Goal: Information Seeking & Learning: Learn about a topic

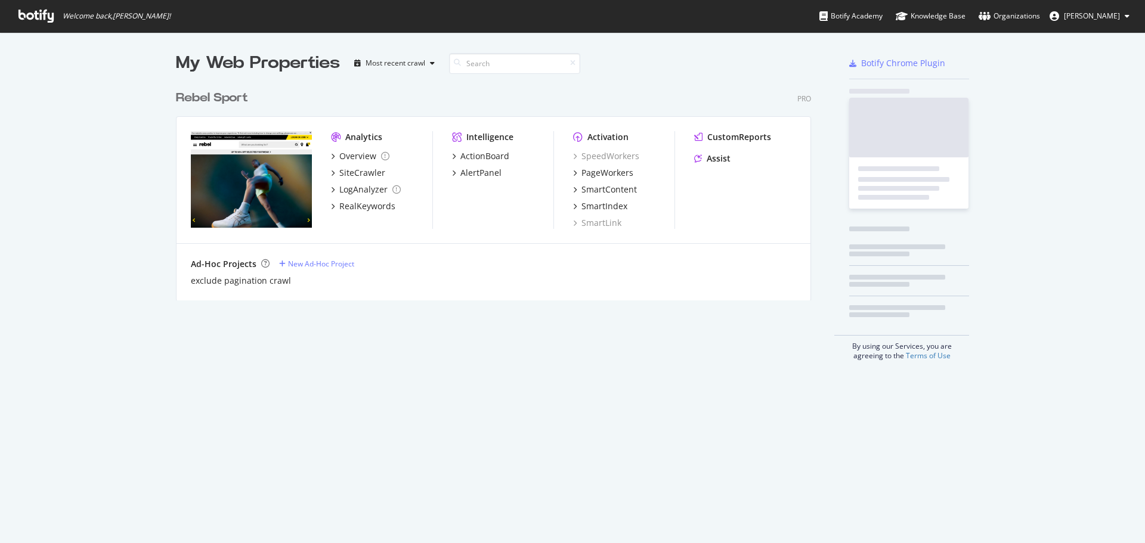
scroll to position [216, 635]
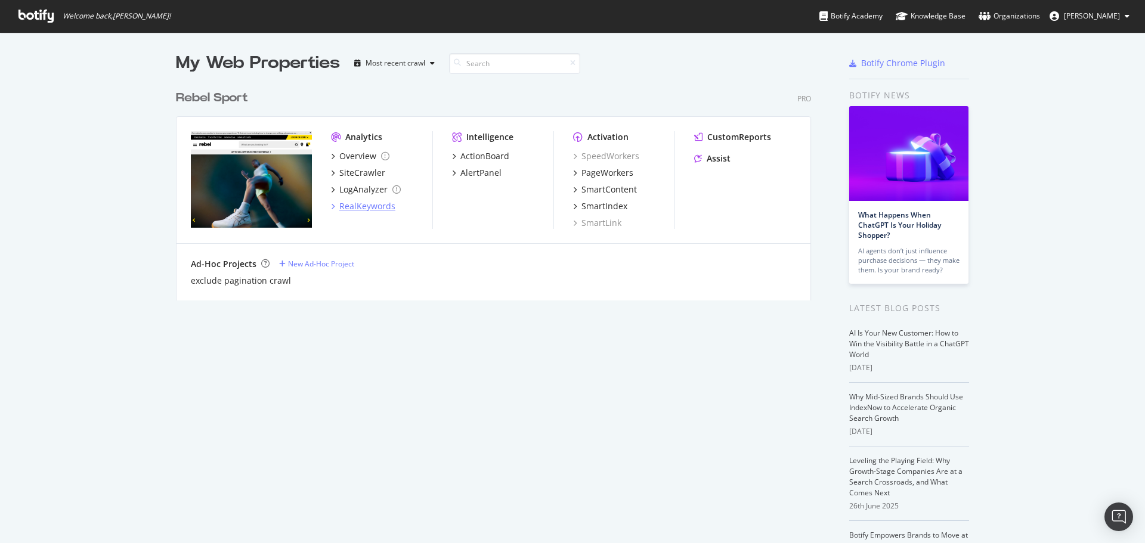
click at [362, 209] on div "RealKeywords" at bounding box center [367, 206] width 56 height 12
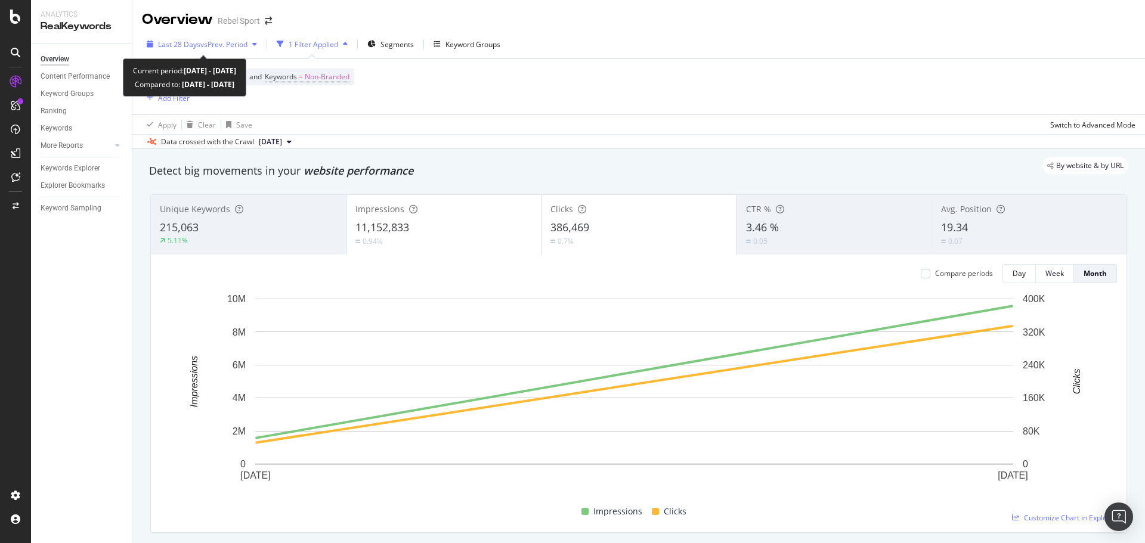
click at [208, 48] on span "vs Prev. Period" at bounding box center [223, 44] width 47 height 10
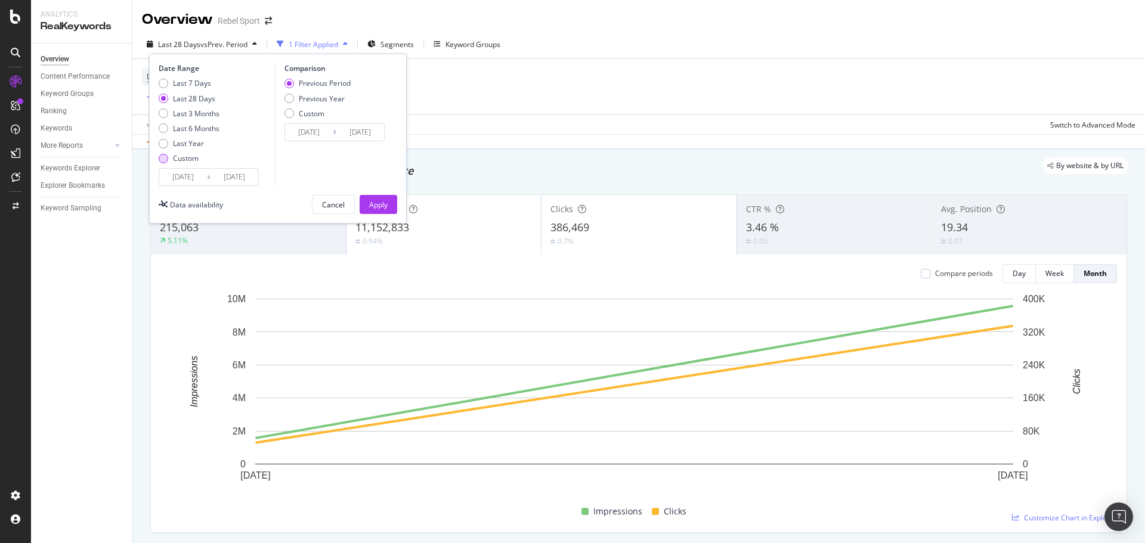
click at [165, 161] on div "Custom" at bounding box center [164, 159] width 10 height 10
click at [193, 174] on input "2025/07/28" at bounding box center [183, 177] width 48 height 17
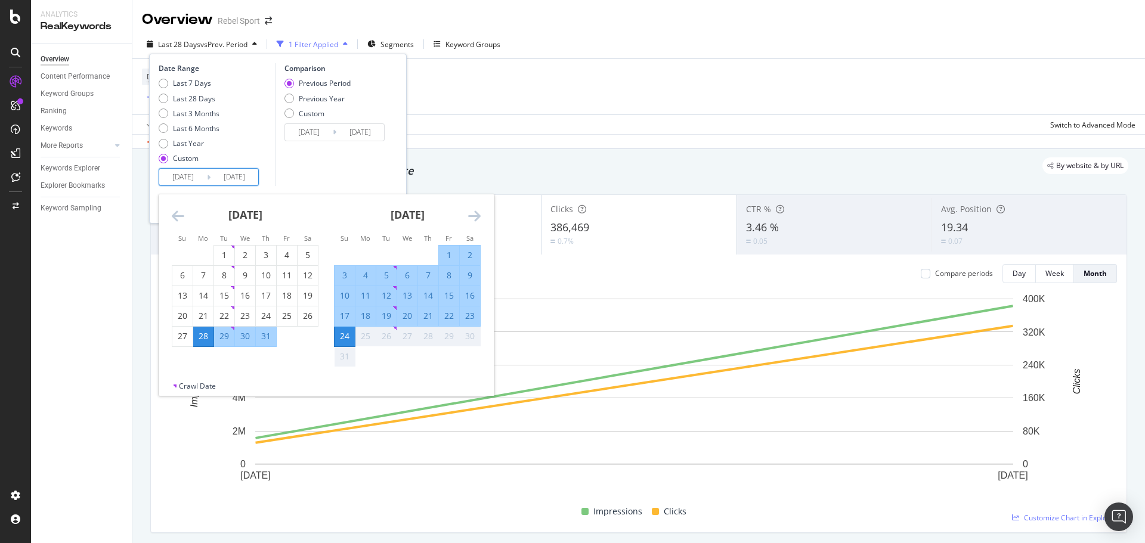
click at [175, 215] on icon "Move backward to switch to the previous month." at bounding box center [178, 216] width 13 height 14
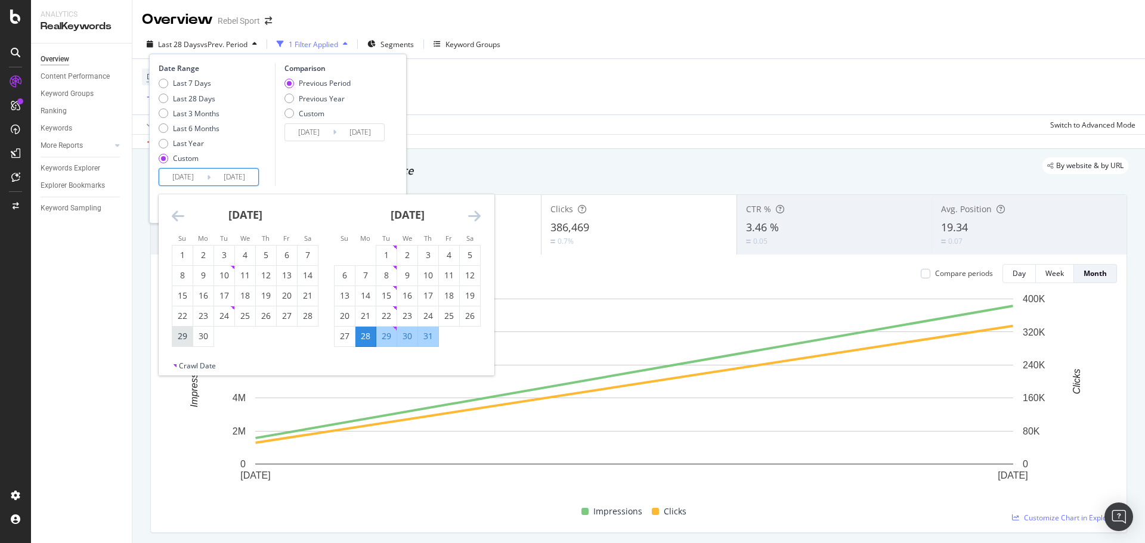
click at [183, 339] on div "29" at bounding box center [182, 336] width 20 height 12
type input "2025/06/29"
type input "2025/05/03"
type input "2025/06/28"
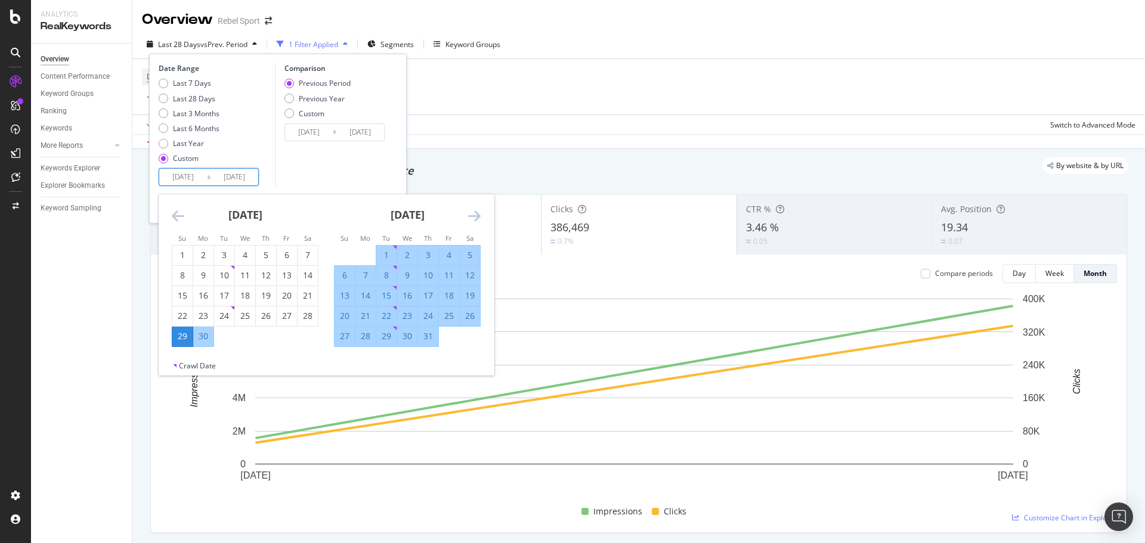
click at [452, 318] on div "25" at bounding box center [449, 316] width 20 height 12
type input "2025/07/25"
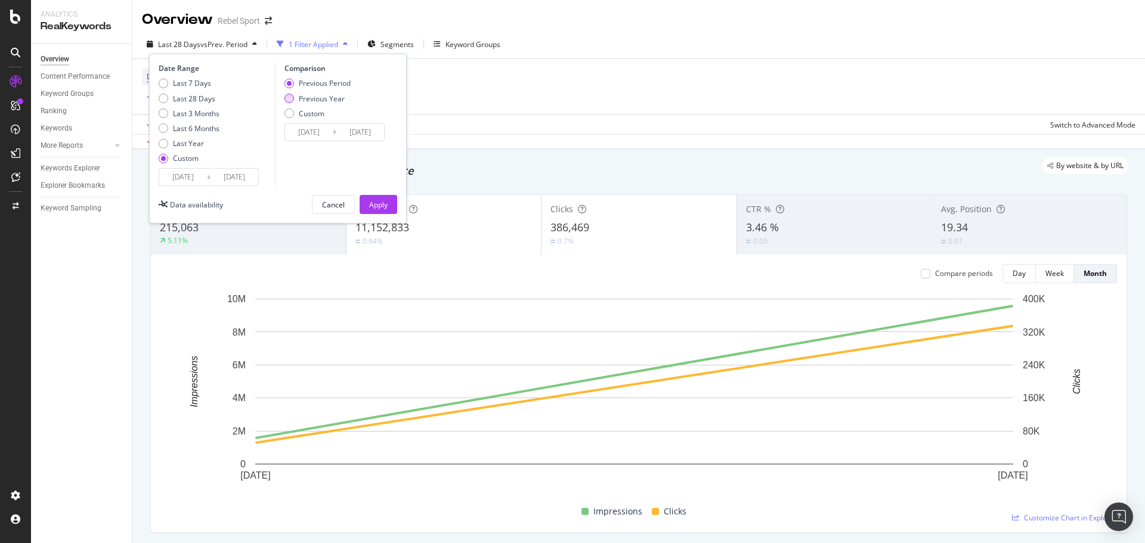
click at [291, 100] on div "Previous Year" at bounding box center [289, 99] width 10 height 10
type input "2024/06/30"
type input "2024/07/26"
click at [191, 178] on input "2025/06/29" at bounding box center [183, 177] width 48 height 17
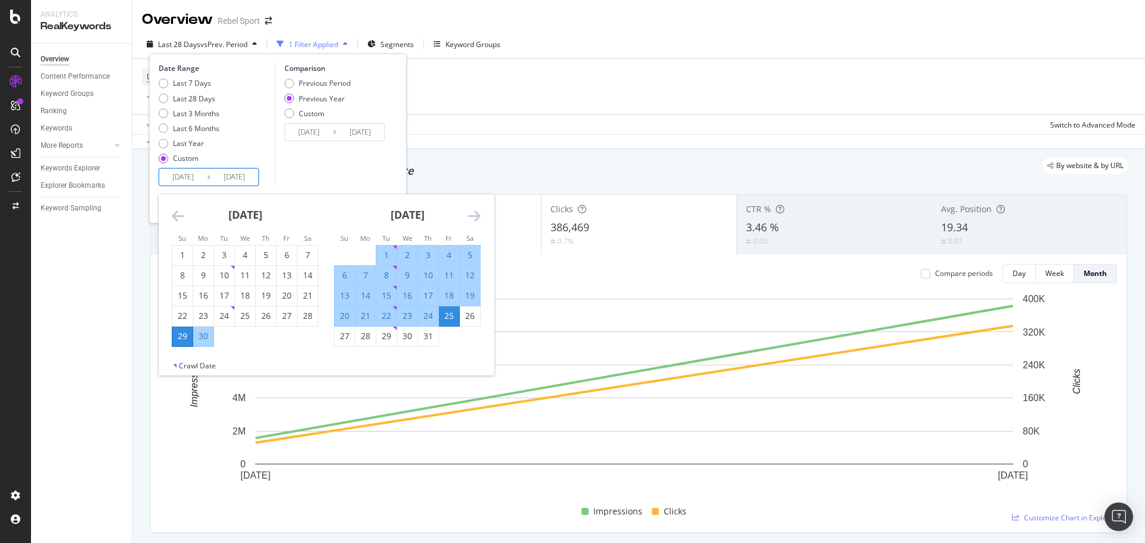
click at [228, 178] on input "2025/07/25" at bounding box center [234, 177] width 48 height 17
click at [473, 321] on div "26" at bounding box center [470, 316] width 20 height 12
type input "2025/07/26"
type input "2024/07/27"
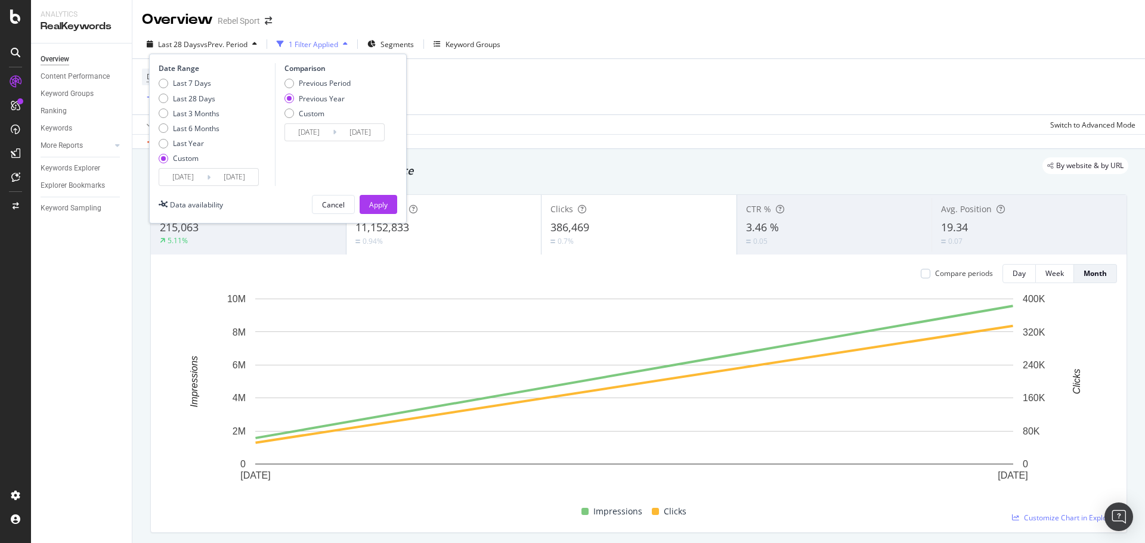
click at [365, 162] on div "Comparison Previous Period Previous Year Custom 2024/06/30 Navigate forward to …" at bounding box center [331, 124] width 113 height 123
click at [376, 201] on div "Apply" at bounding box center [378, 205] width 18 height 10
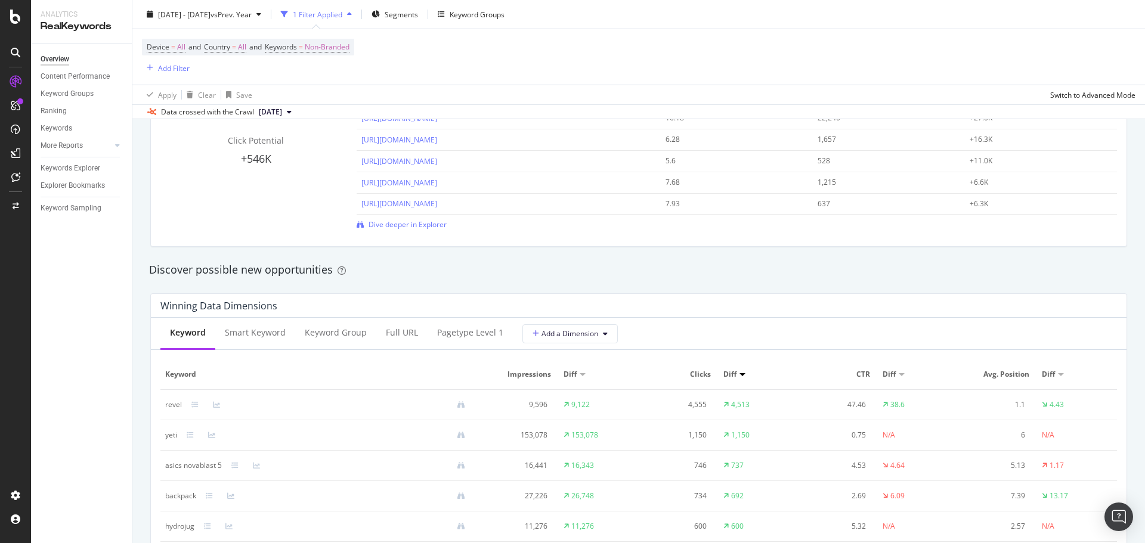
scroll to position [1013, 0]
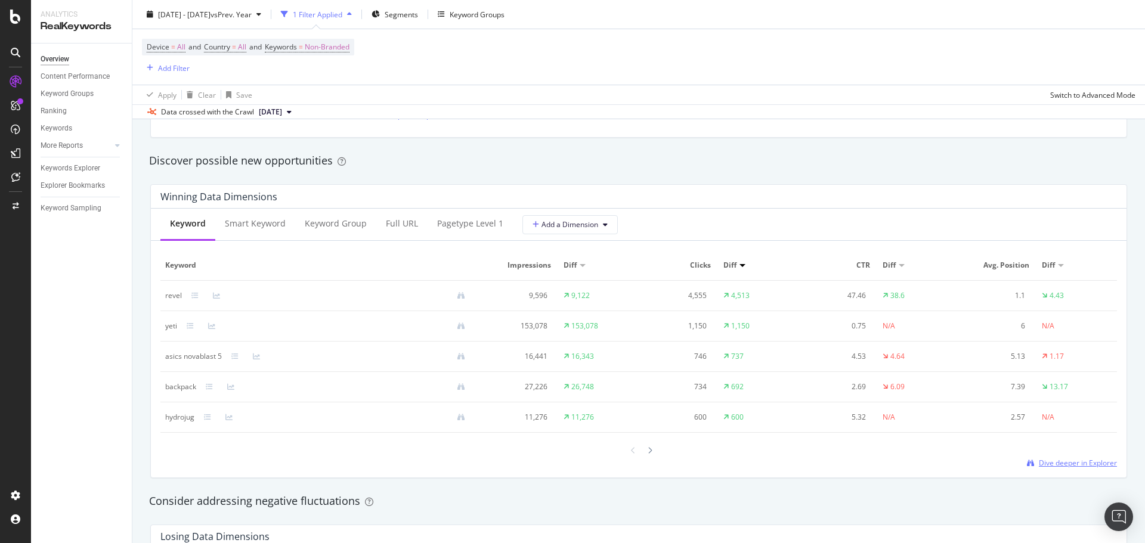
click at [1038, 461] on span "Dive deeper in Explorer" at bounding box center [1077, 463] width 78 height 10
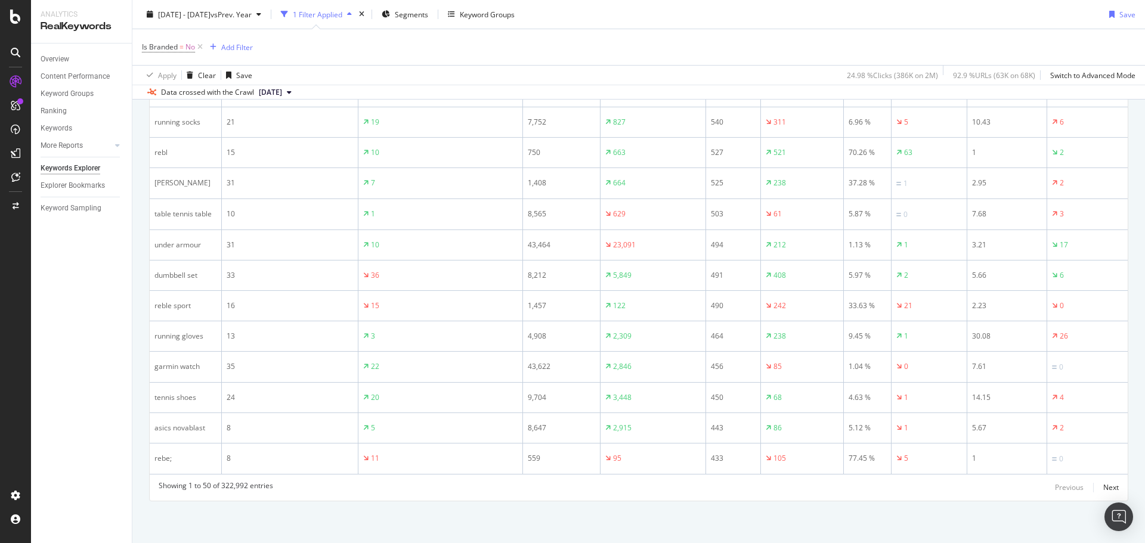
scroll to position [1646, 0]
click at [1103, 488] on div "Next" at bounding box center [1110, 487] width 15 height 10
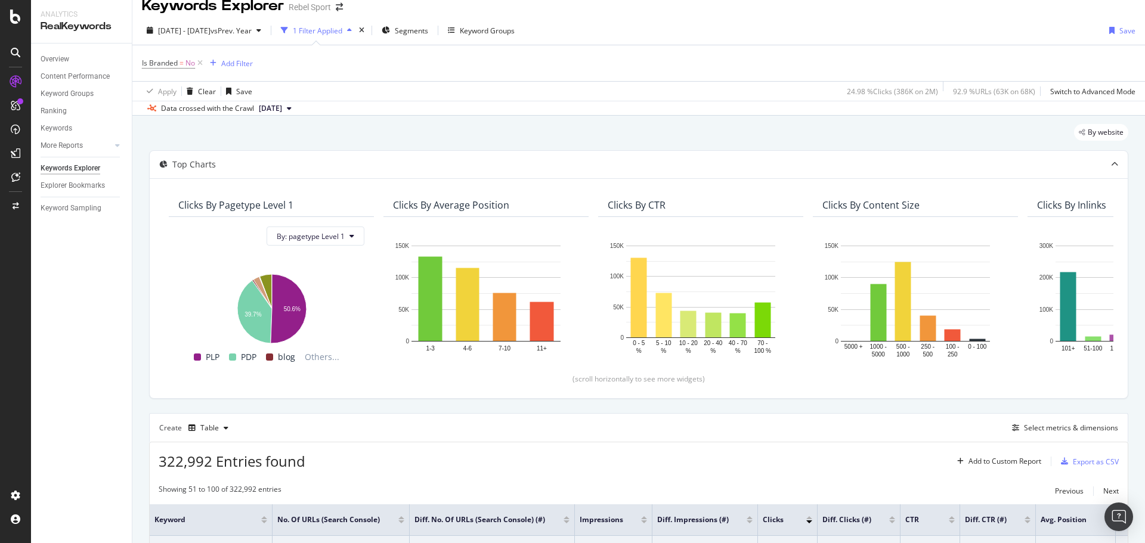
scroll to position [0, 0]
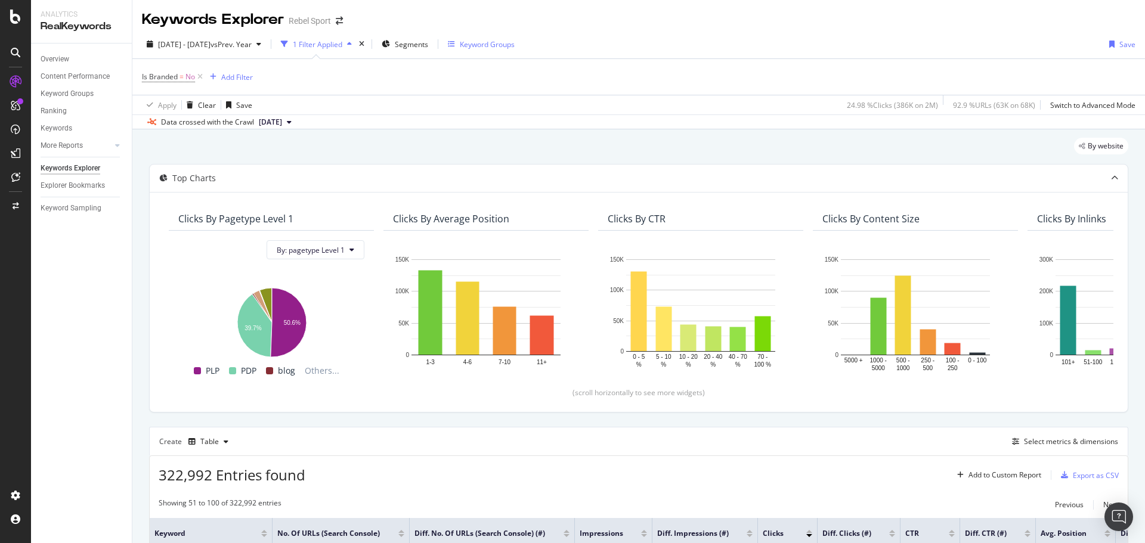
click at [514, 45] on div "Keyword Groups" at bounding box center [487, 44] width 55 height 10
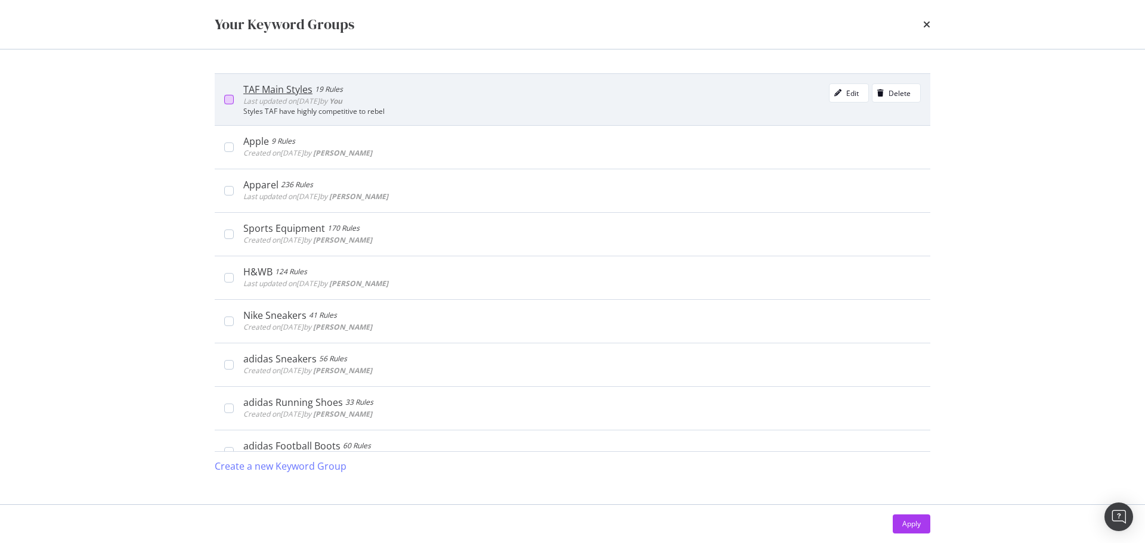
click at [231, 98] on div "modal" at bounding box center [229, 100] width 10 height 10
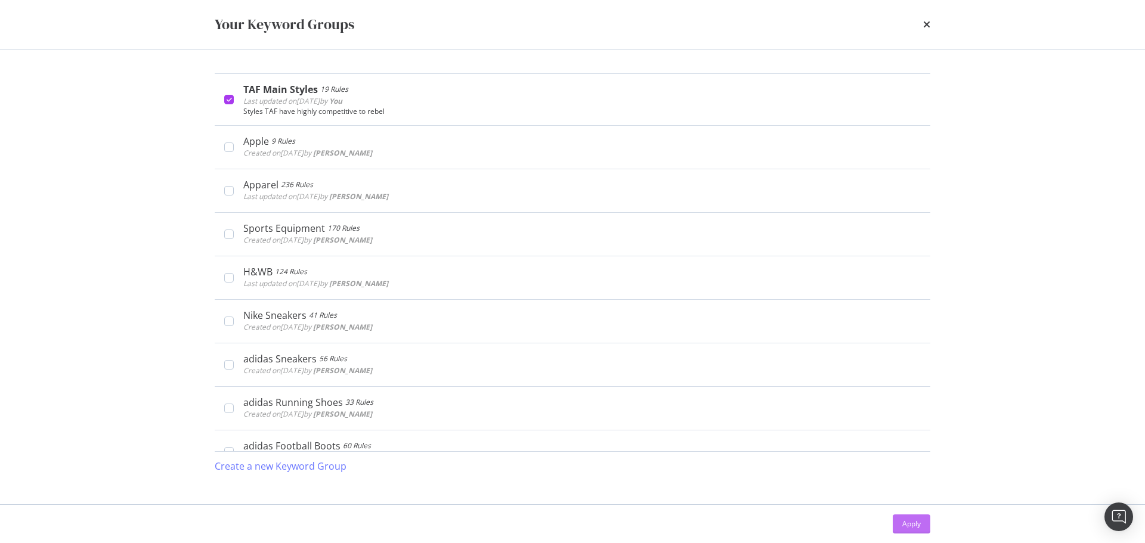
click at [917, 523] on div "Apply" at bounding box center [911, 524] width 18 height 10
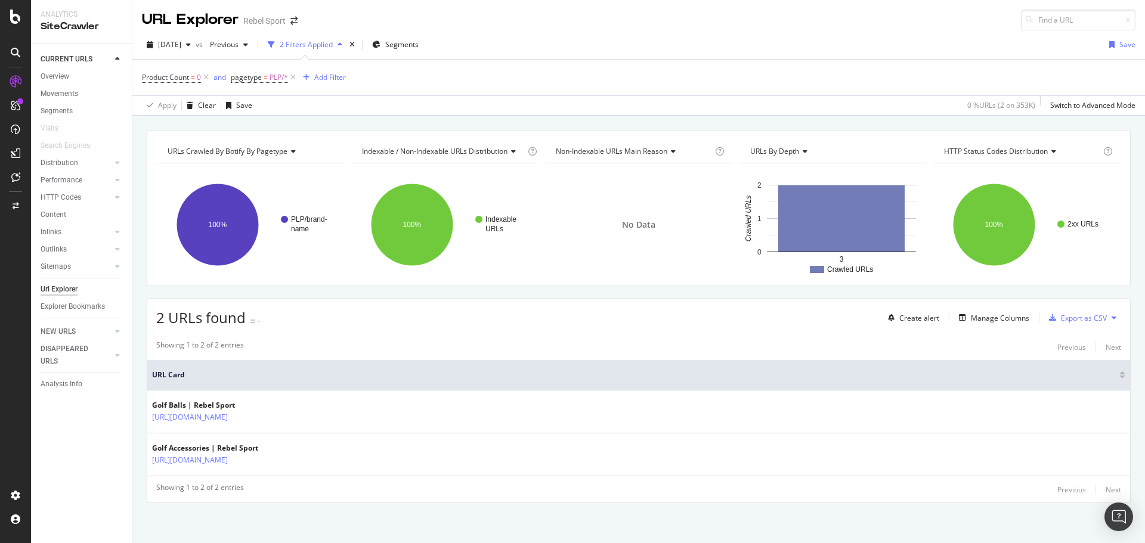
scroll to position [2, 0]
